Goal: Navigation & Orientation: Find specific page/section

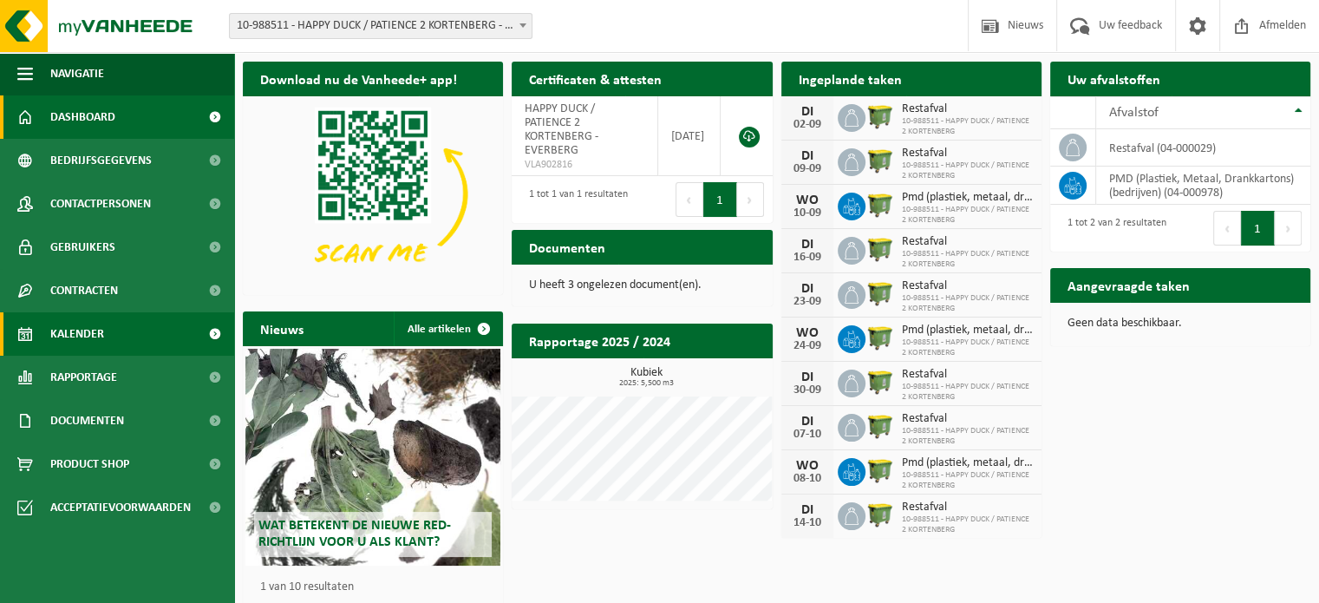
click at [97, 333] on span "Kalender" at bounding box center [77, 333] width 54 height 43
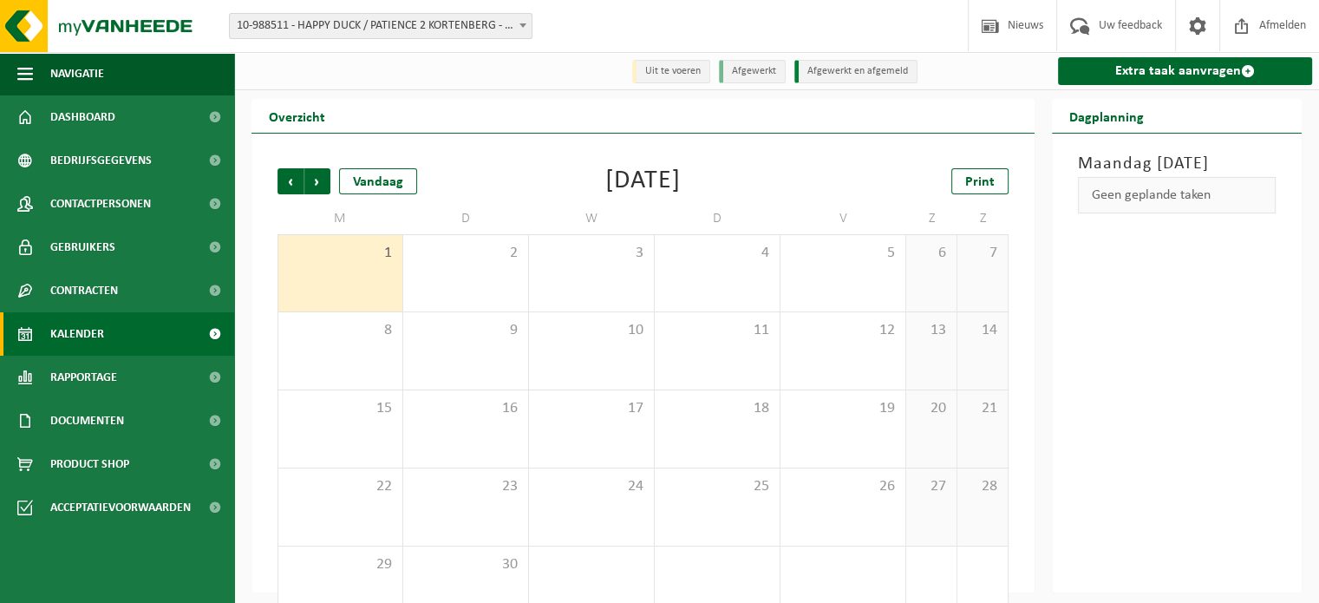
click at [97, 333] on span "Kalender" at bounding box center [77, 333] width 54 height 43
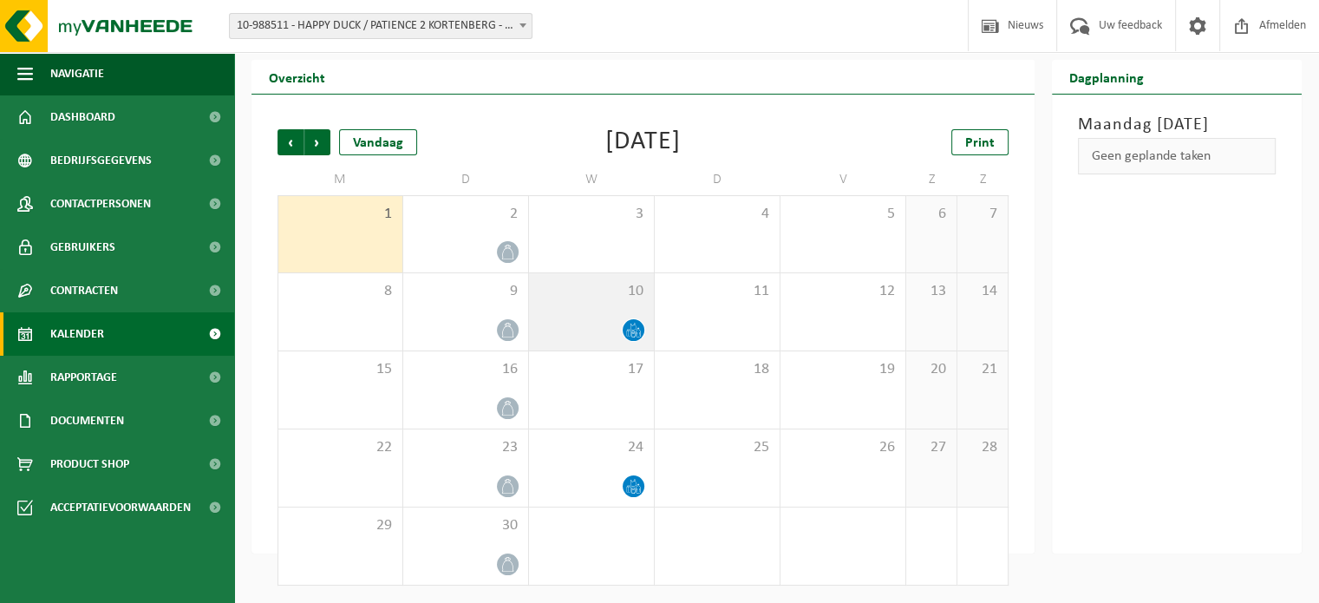
scroll to position [39, 0]
